Goal: Contribute content: Add original content to the website for others to see

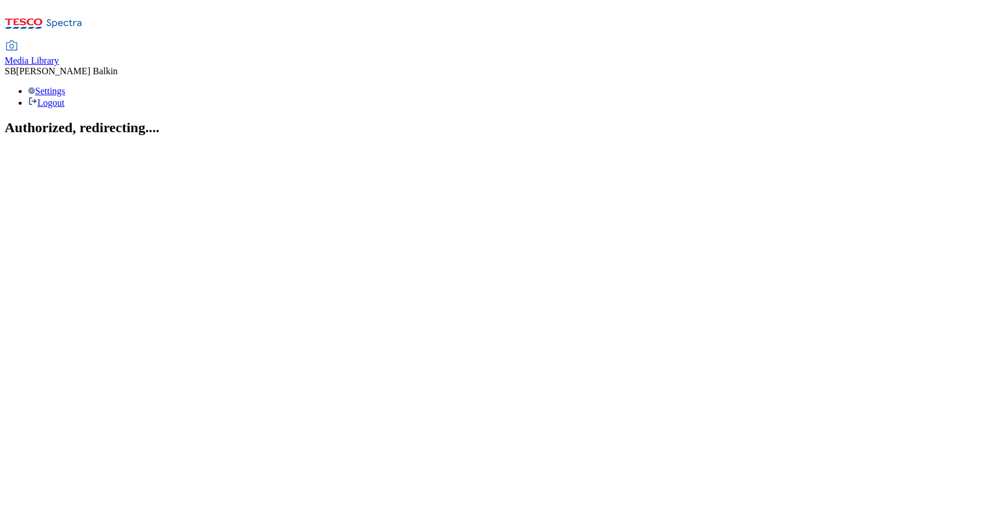
click at [59, 56] on div "Media Library" at bounding box center [32, 61] width 54 height 11
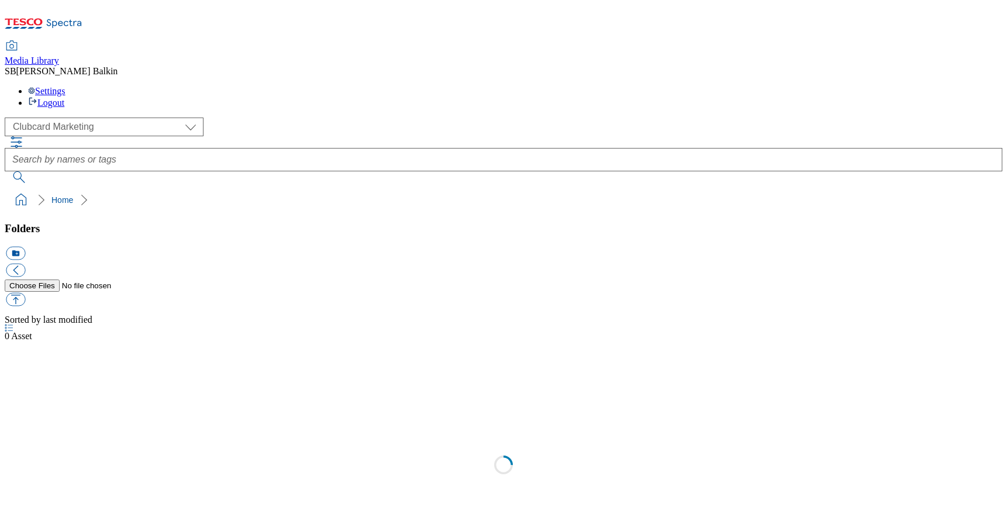
scroll to position [1, 0]
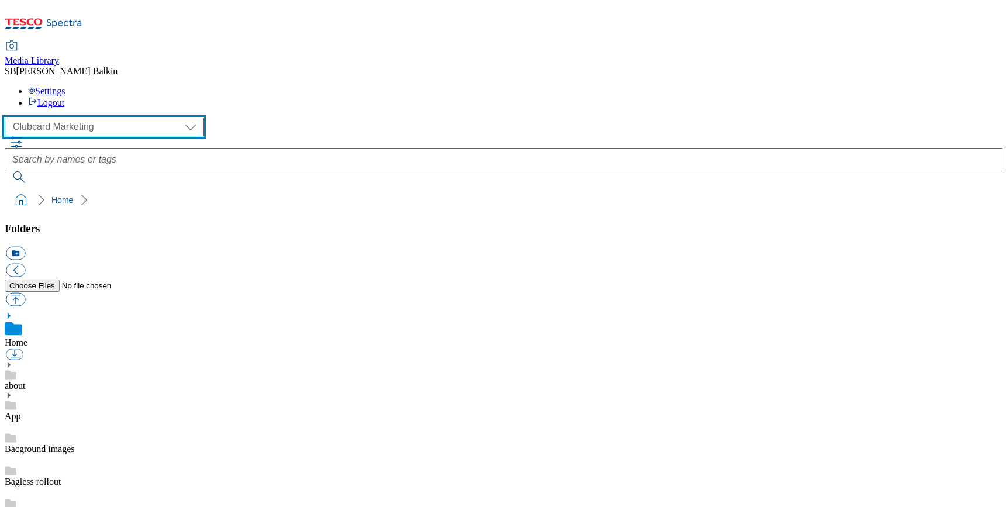
click at [102, 118] on select "Clubcard Marketing Dotcom UK FnF Stores GHS Marketing UK GHS Product UK GHS ROI…" at bounding box center [104, 127] width 199 height 19
select select "flare-ghs-mktg"
click at [8, 118] on select "Clubcard Marketing Dotcom UK FnF Stores GHS Marketing UK GHS Product UK GHS ROI…" at bounding box center [104, 127] width 199 height 19
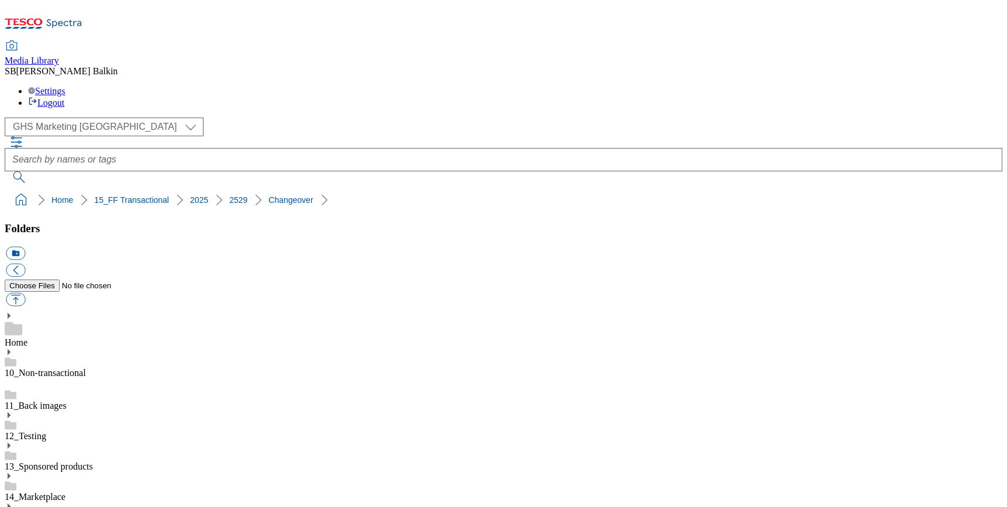
click at [25, 247] on button "icon_new_folder" at bounding box center [15, 253] width 19 height 13
type input "Changeover Sun 14th"
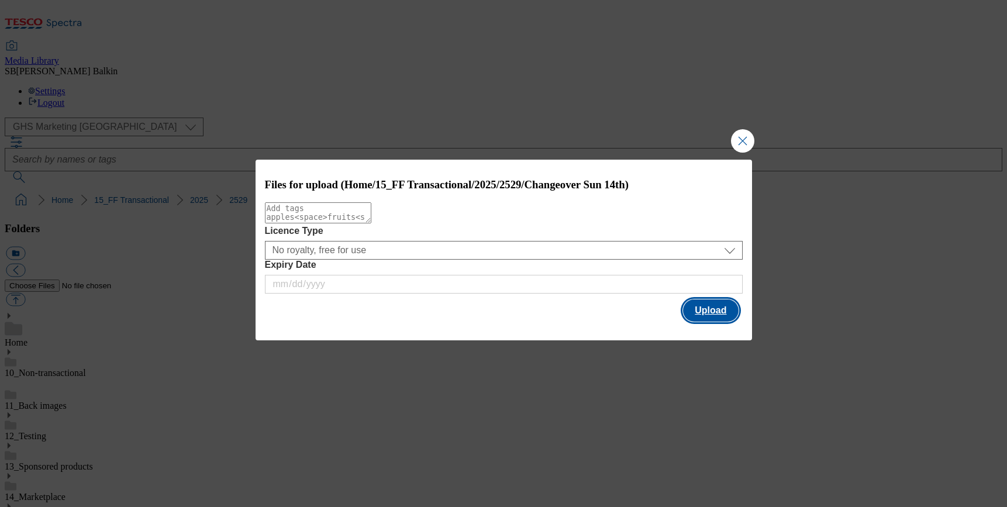
click at [715, 314] on button "Upload" at bounding box center [710, 310] width 55 height 22
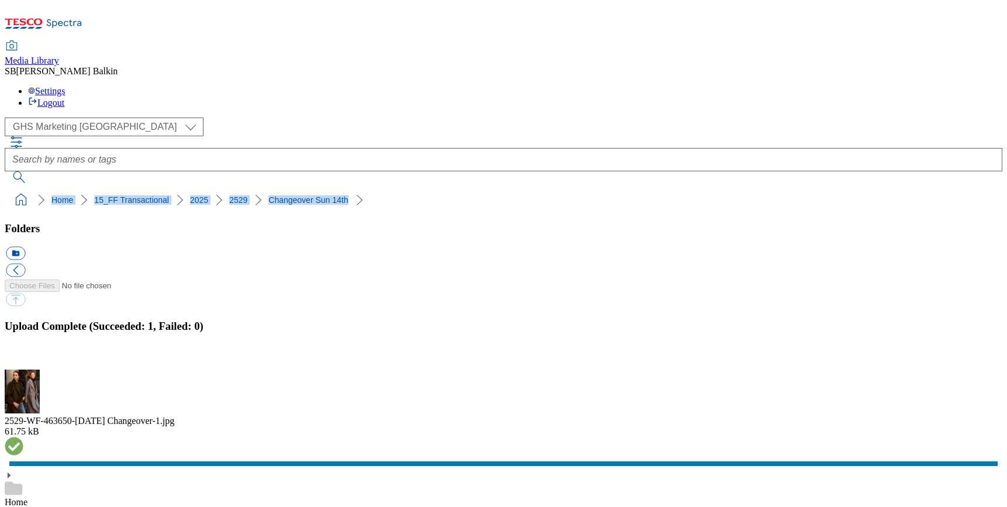
drag, startPoint x: 5, startPoint y: 108, endPoint x: 302, endPoint y: 112, distance: 297.8
click at [302, 189] on nav "Home 15_FF Transactional 2025 2529 Changeover Sun 14th" at bounding box center [504, 200] width 998 height 22
copy ol "Home 15_FF Transactional 2025 2529 Changeover Sun 14th"
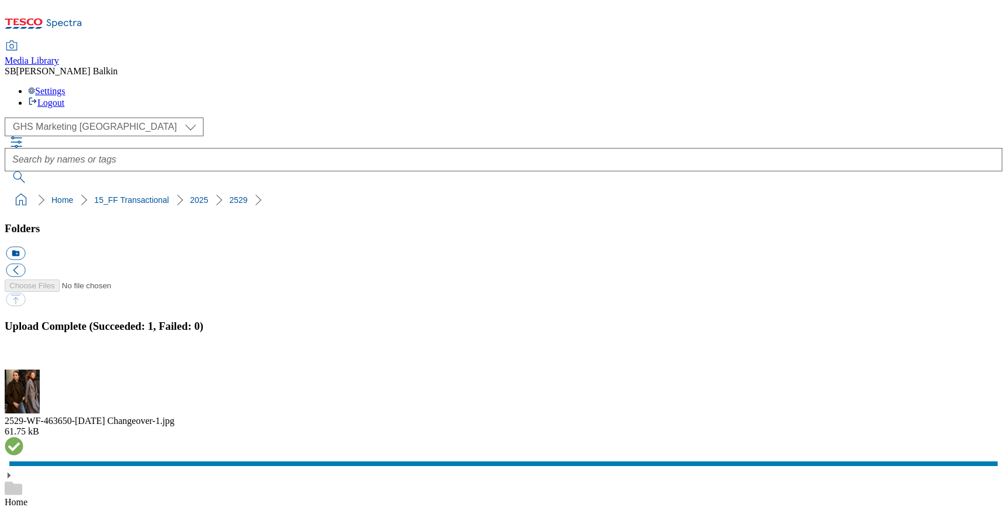
click at [25, 247] on button "icon_new_folder" at bounding box center [15, 253] width 19 height 13
type input "Kids Coats BL"
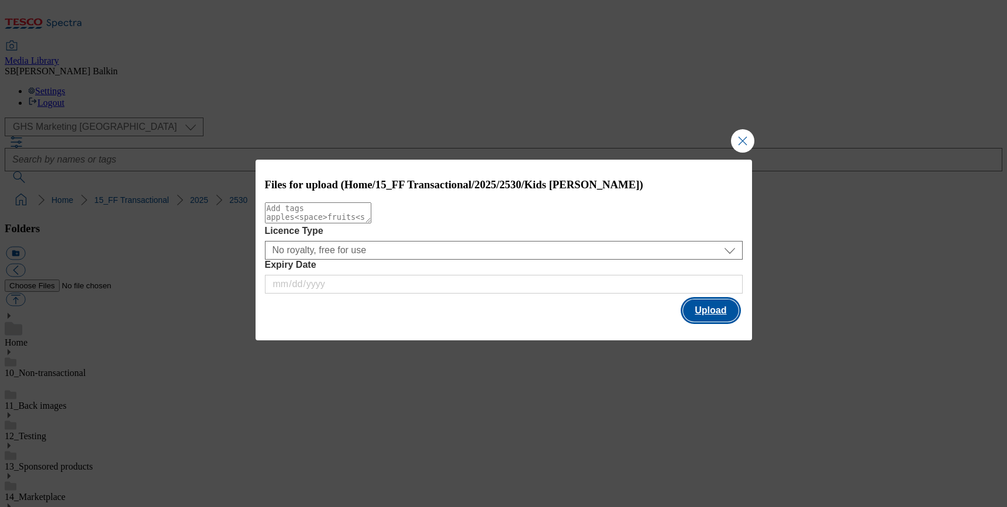
click at [722, 312] on button "Upload" at bounding box center [710, 310] width 55 height 22
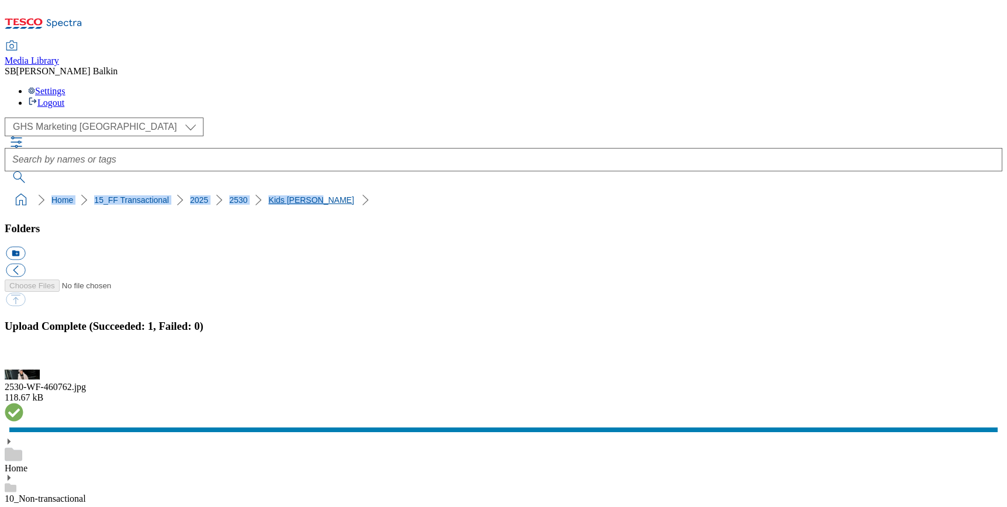
drag, startPoint x: 4, startPoint y: 108, endPoint x: 273, endPoint y: 108, distance: 269.1
click at [273, 189] on nav "Home 15_FF Transactional 2025 2530 Kids Coats BL" at bounding box center [504, 200] width 998 height 22
drag, startPoint x: 5, startPoint y: 107, endPoint x: 275, endPoint y: 113, distance: 269.7
click at [275, 189] on nav "Home 15_FF Transactional 2025 2530 Kids Coats BL" at bounding box center [504, 200] width 998 height 22
copy ol "Home 15_FF Transactional 2025 2530 Kids Coats BL"
